Goal: Navigation & Orientation: Find specific page/section

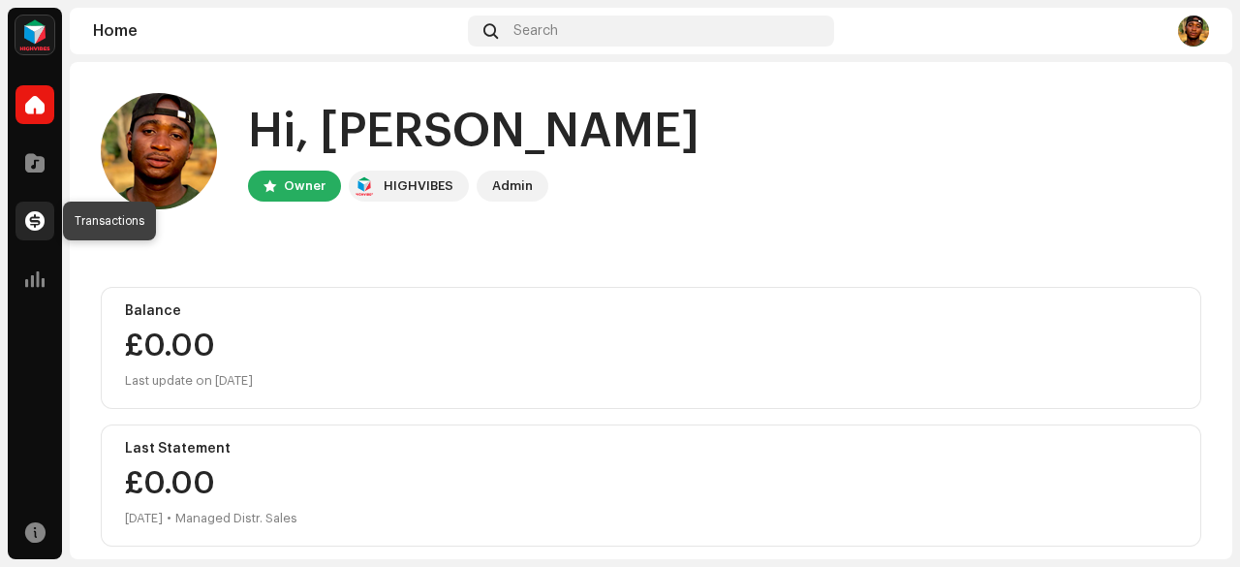
click at [33, 220] on span at bounding box center [34, 220] width 19 height 15
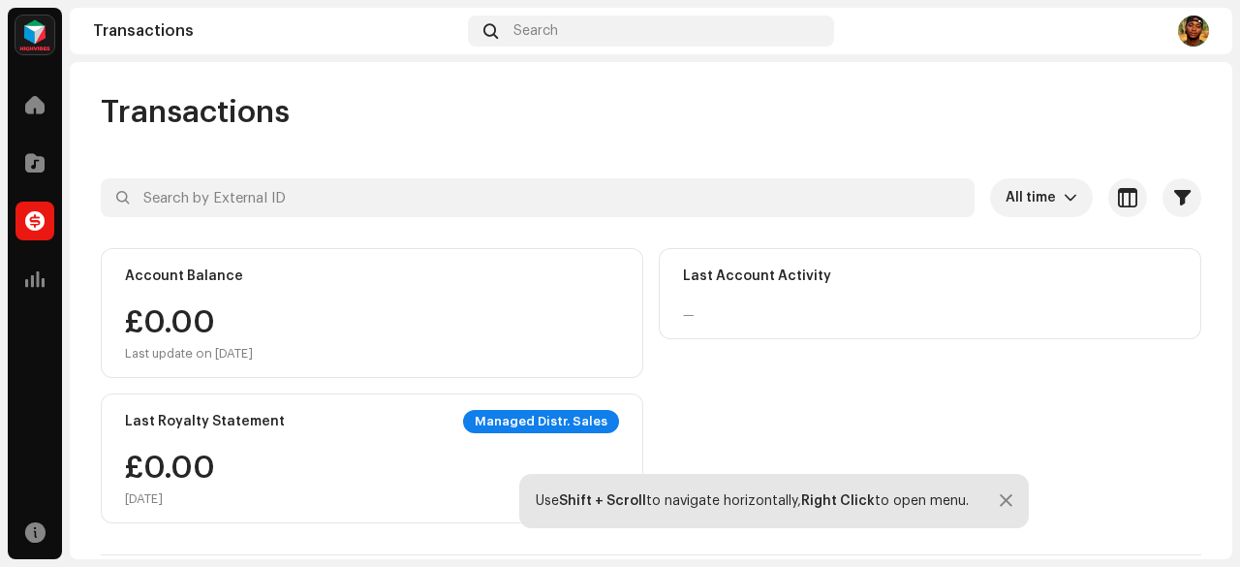
click at [764, 272] on div "Last Account Activity" at bounding box center [757, 275] width 148 height 15
click at [34, 297] on div at bounding box center [34, 279] width 39 height 39
